Goal: Task Accomplishment & Management: Manage account settings

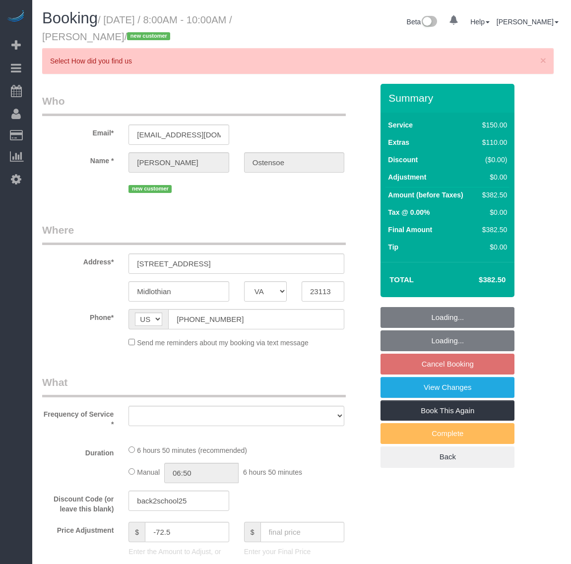
select select "VA"
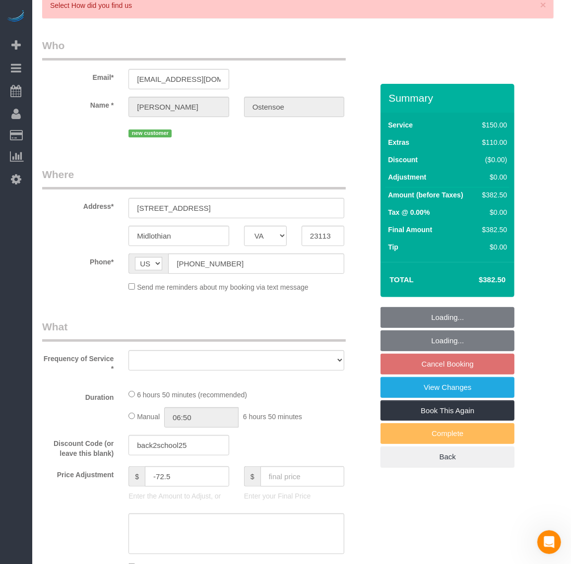
select select "object:6596"
select select "string:fspay-3cb69680-a491-4720-b3fc-e28d3972b2b4"
select select "spot85"
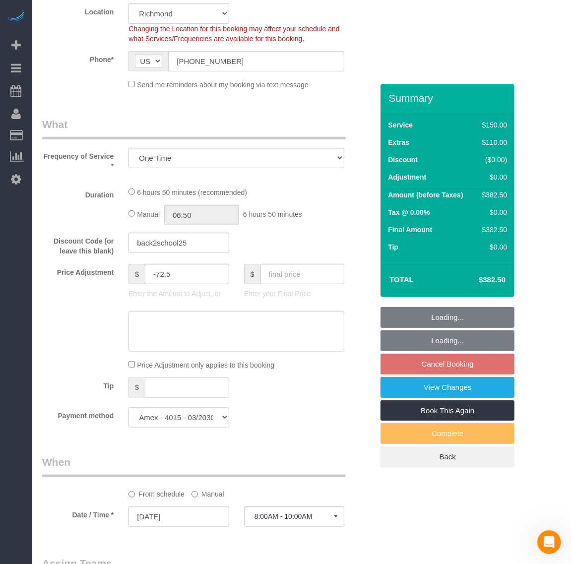
select select "object:6801"
select select "2001"
select select "2"
select select "1"
select select "number:4"
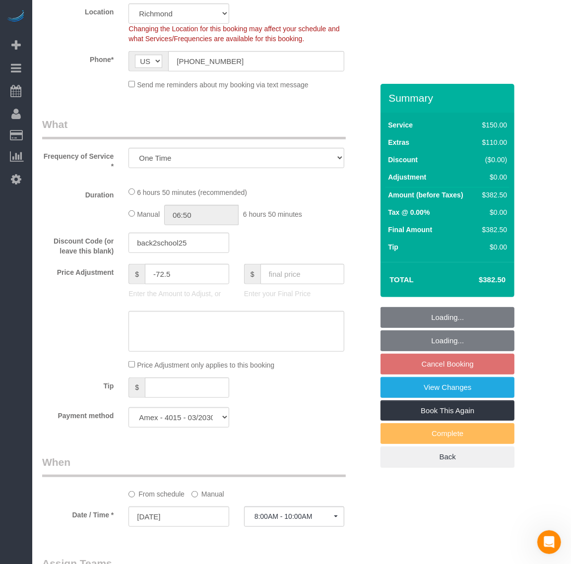
select select "number:41"
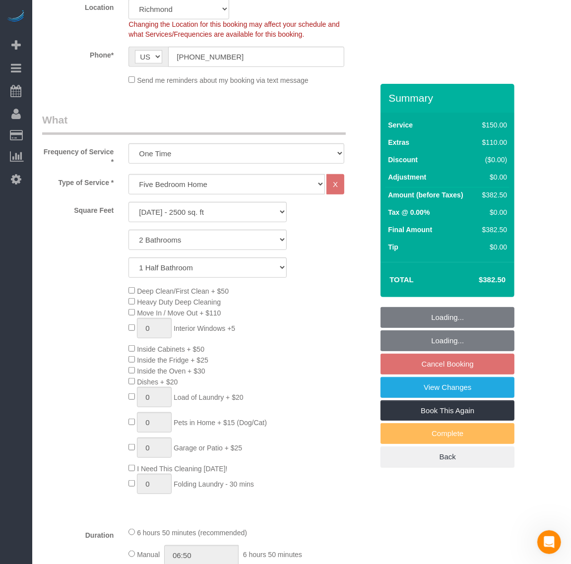
select select "2001"
select select "2"
select select "1"
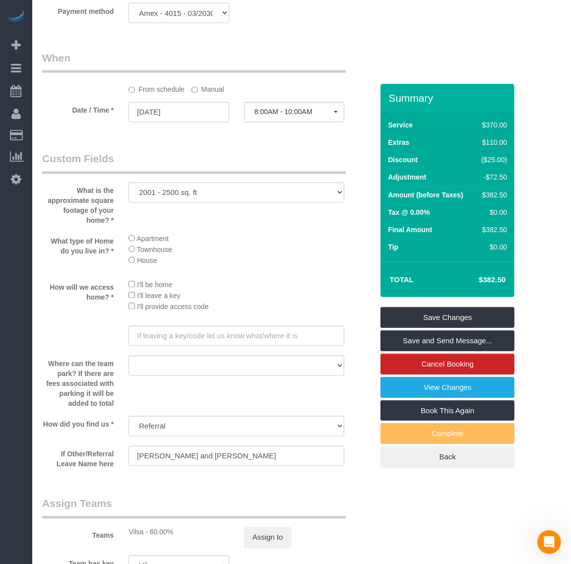
scroll to position [1303, 0]
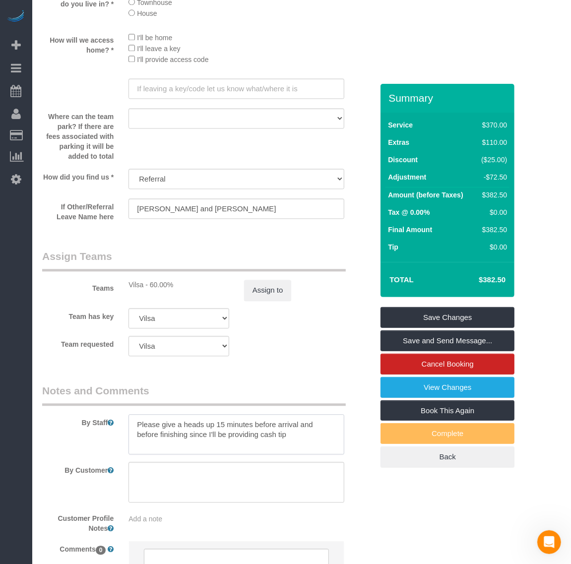
drag, startPoint x: 303, startPoint y: 440, endPoint x: 121, endPoint y: 411, distance: 184.4
click at [121, 411] on div "By Staff" at bounding box center [208, 419] width 346 height 71
click at [231, 473] on textarea at bounding box center [237, 482] width 216 height 41
paste textarea "Please give a heads up 15 minutes before arrival and before finishing since I'l…"
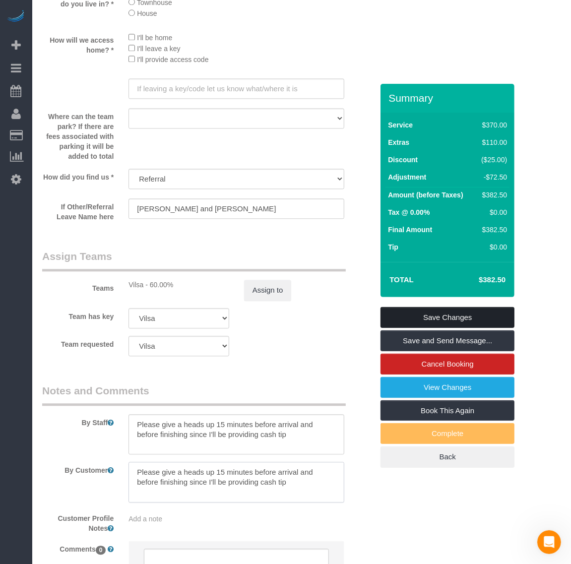
type textarea "Please give a heads up 15 minutes before arrival and before finishing since I'l…"
click at [475, 312] on link "Save Changes" at bounding box center [448, 317] width 134 height 21
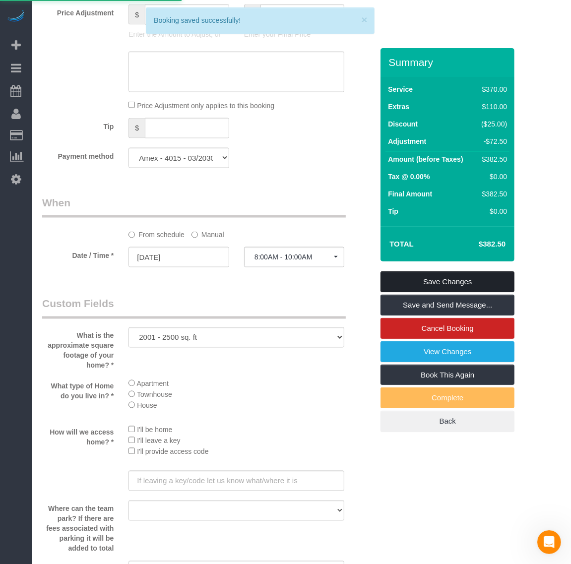
scroll to position [715, 0]
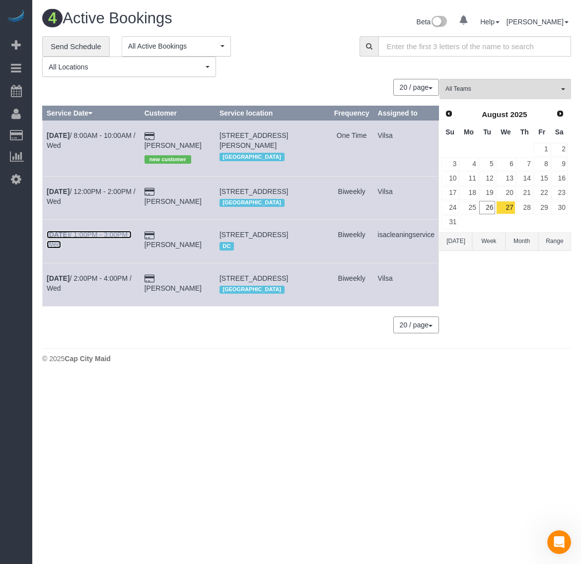
click at [61, 239] on b "[DATE]" at bounding box center [58, 235] width 23 height 8
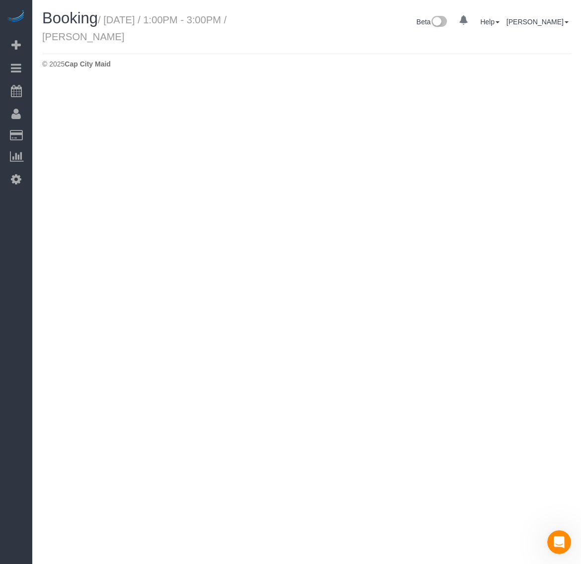
select select "VA"
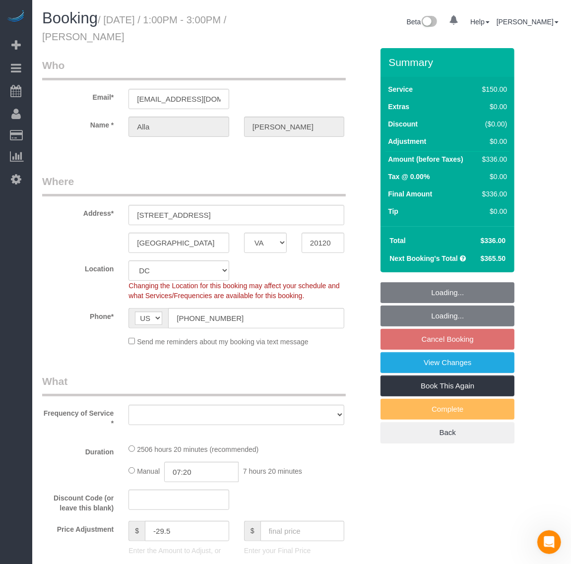
select select "object:7817"
select select "string:fspay-199232cb-4e9d-4b0b-a1d1-a0eb648f9444"
select select "number:5"
select select "number:26"
select select "number:35"
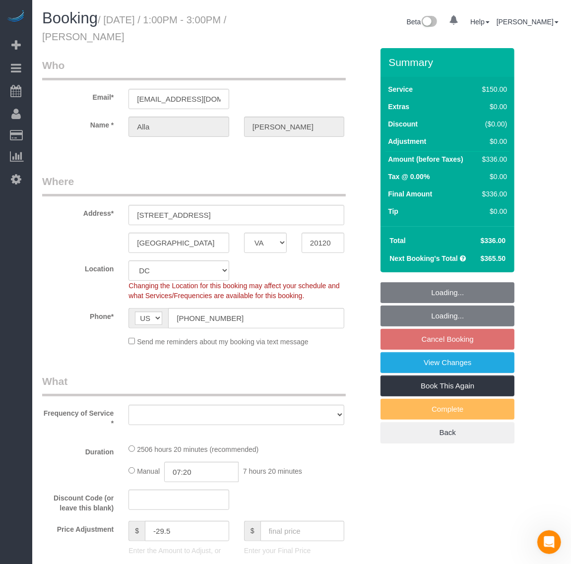
select select "number:17"
select select "object:7981"
select select "2501"
select select "3"
select select "1"
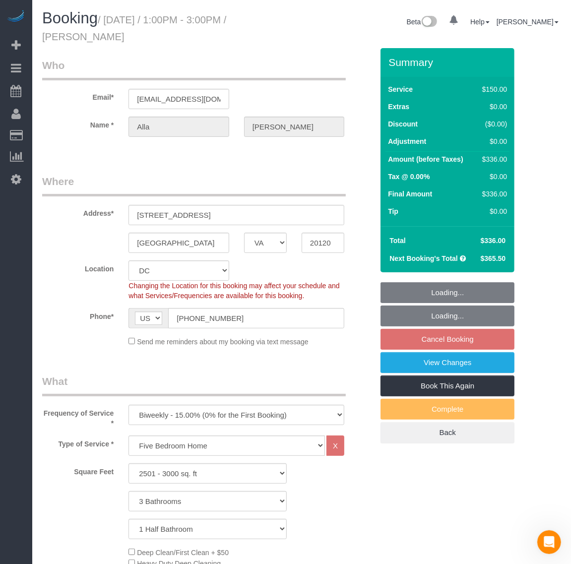
select select "2501"
select select "3"
select select "1"
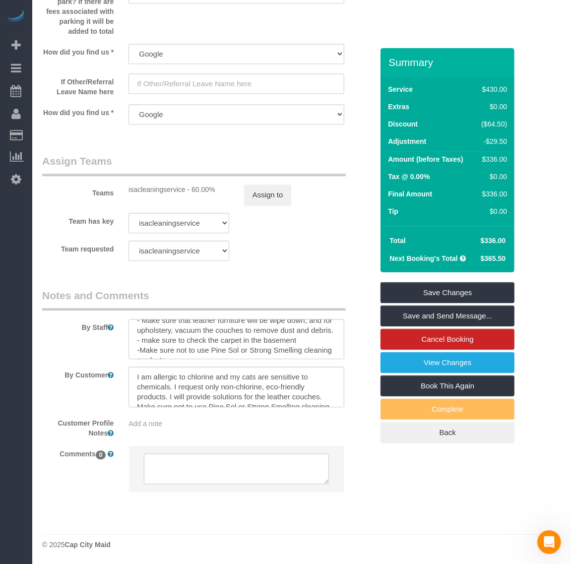
scroll to position [60, 0]
click at [231, 350] on textarea at bounding box center [237, 339] width 216 height 41
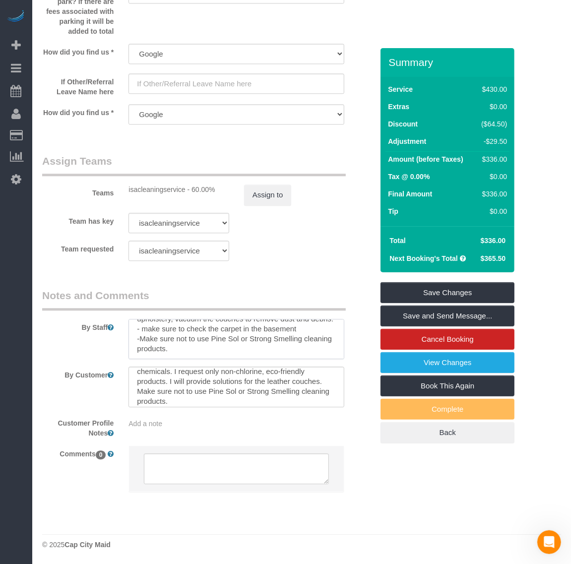
scroll to position [20, 0]
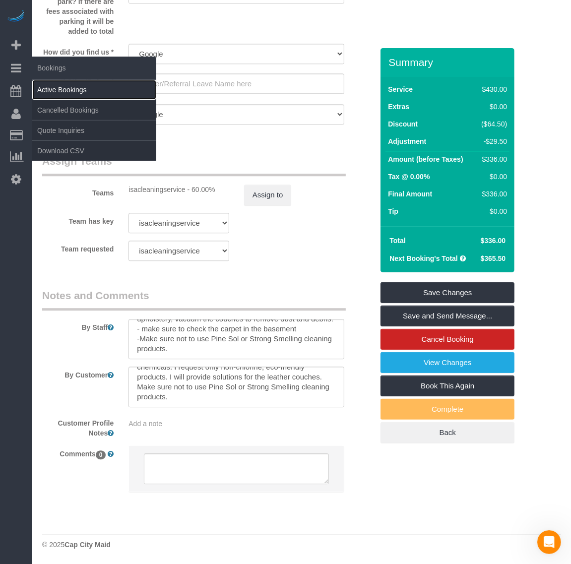
click at [69, 85] on link "Active Bookings" at bounding box center [94, 90] width 124 height 20
